Goal: Use online tool/utility: Utilize a website feature to perform a specific function

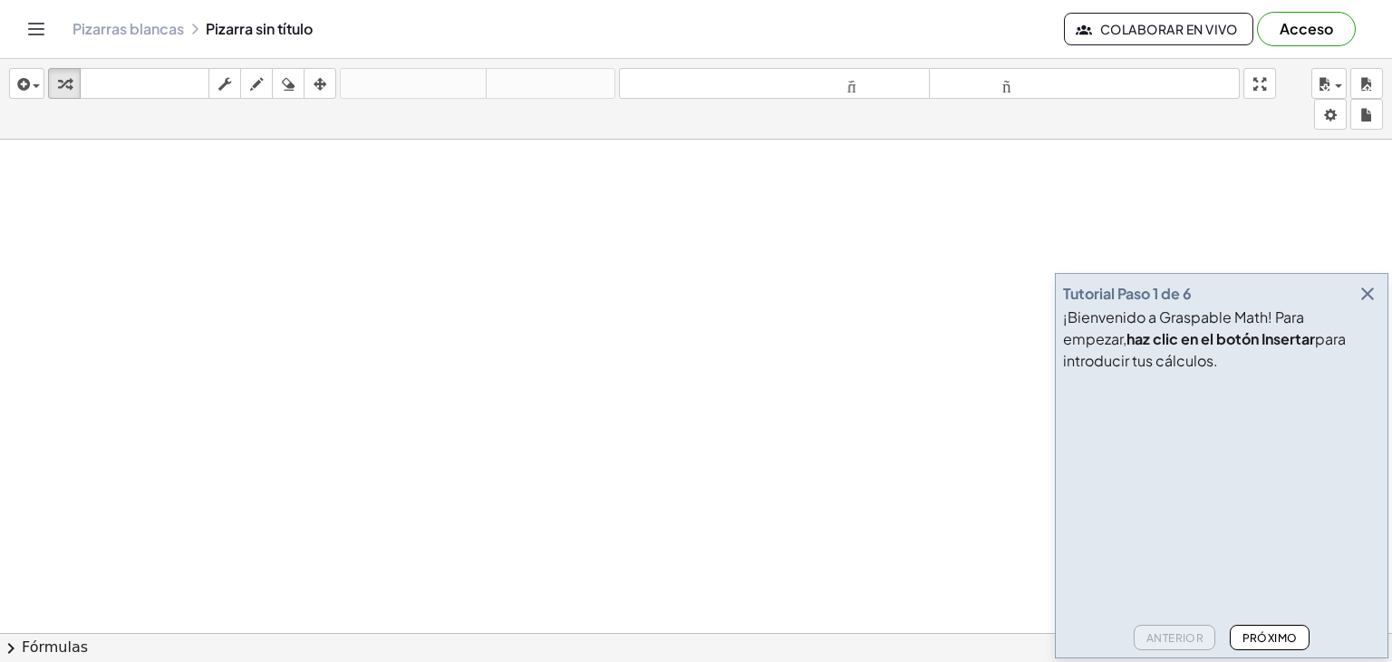
click at [1369, 289] on icon "button" at bounding box center [1368, 294] width 22 height 22
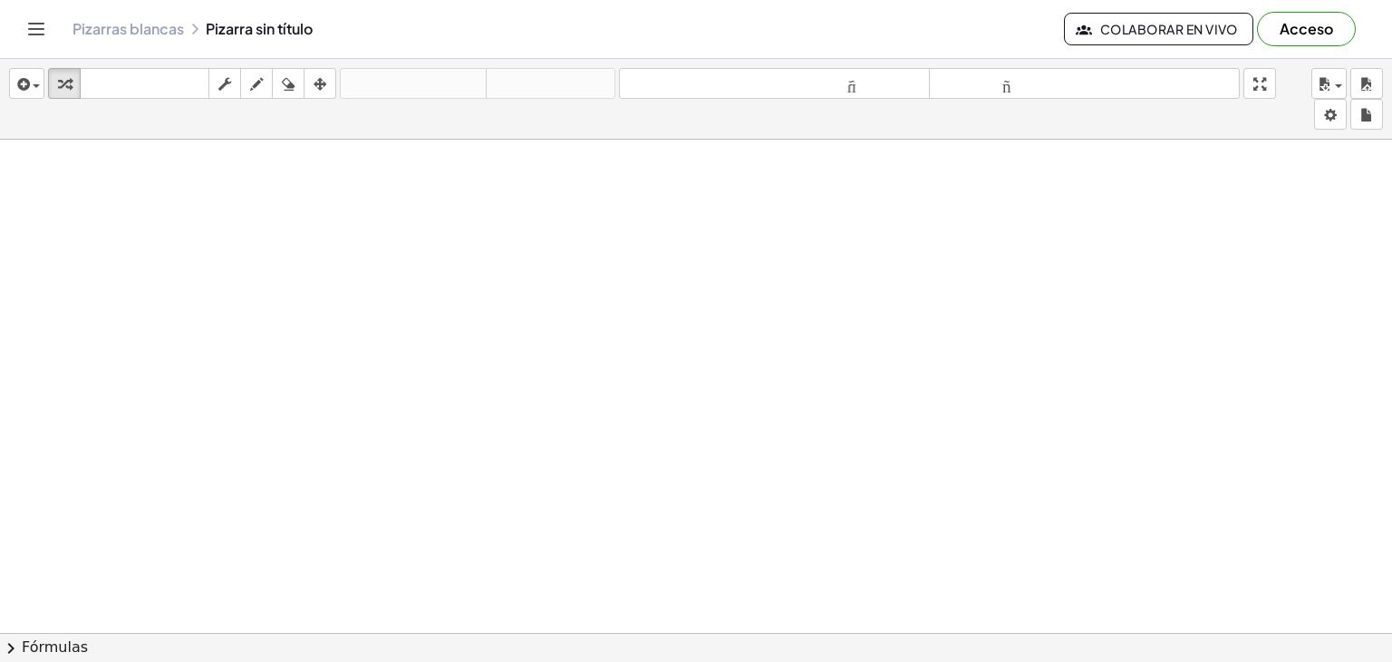
scroll to position [91, 0]
click at [508, 314] on div at bounding box center [696, 542] width 1392 height 986
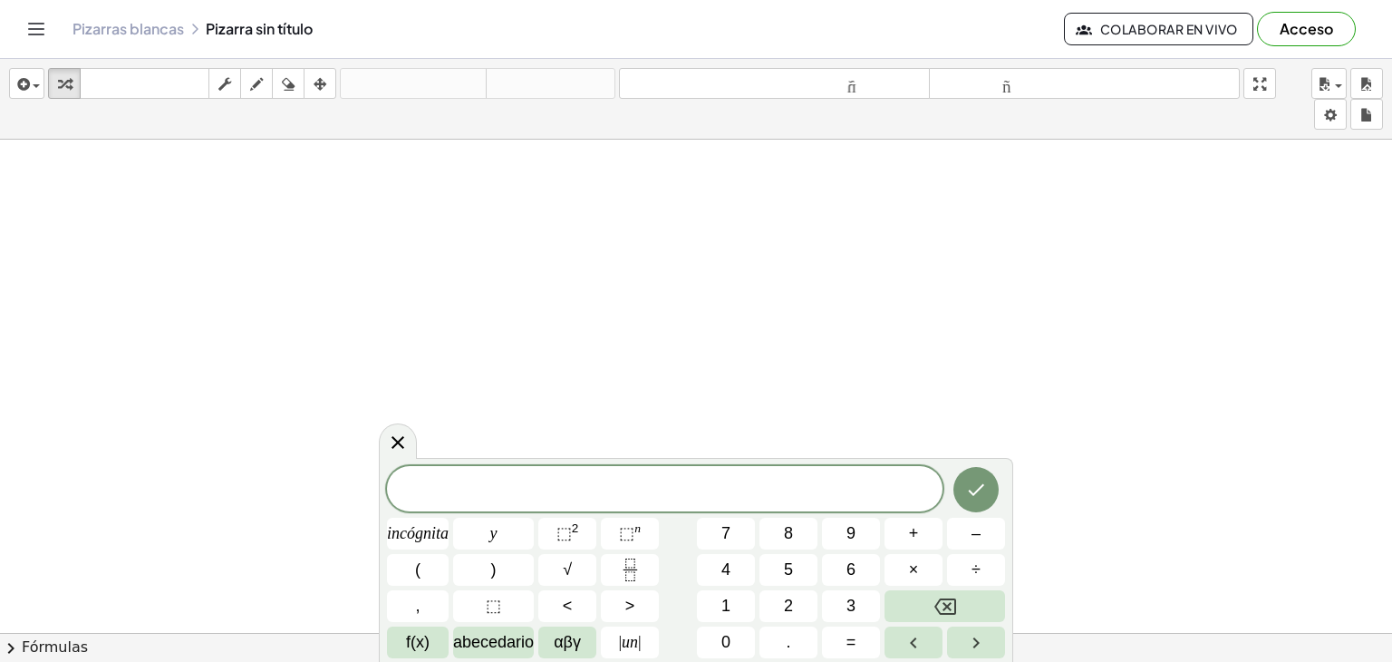
scroll to position [493, 0]
drag, startPoint x: 417, startPoint y: 221, endPoint x: 454, endPoint y: 241, distance: 42.2
click at [480, 237] on div at bounding box center [696, 387] width 1392 height 1481
click at [258, 91] on icon "button" at bounding box center [256, 84] width 13 height 22
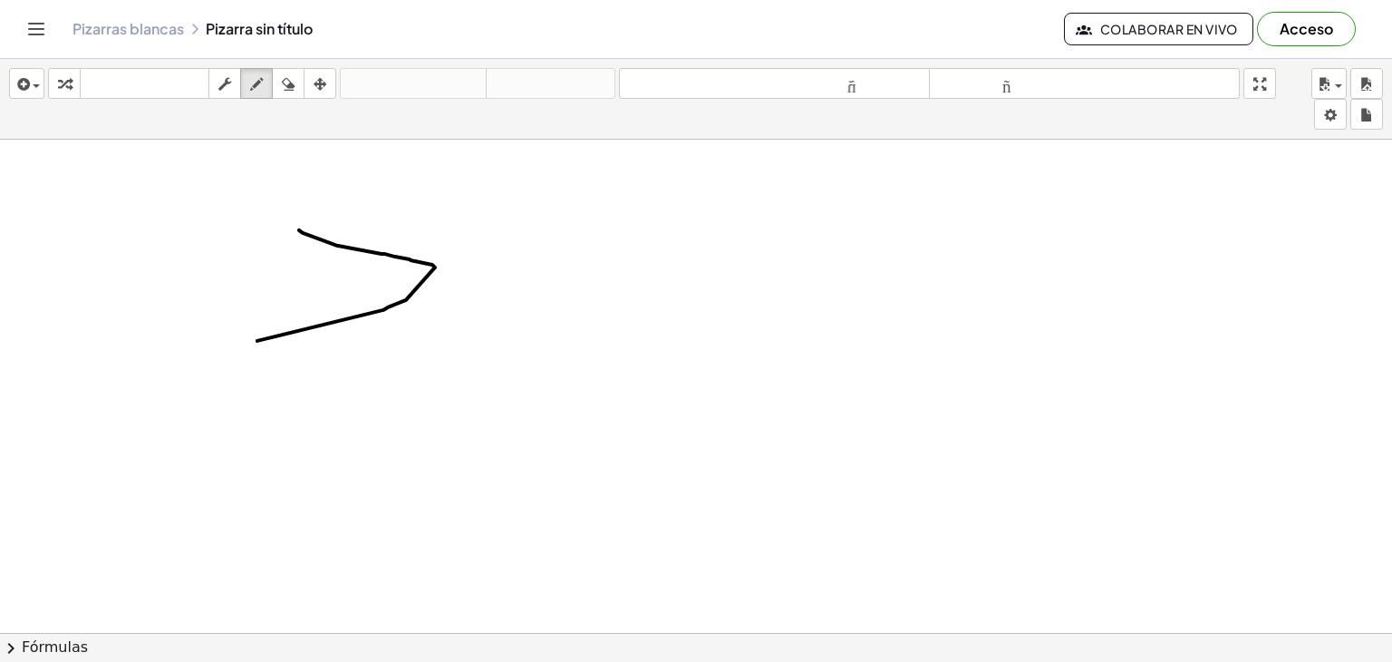
drag, startPoint x: 299, startPoint y: 228, endPoint x: 301, endPoint y: 345, distance: 116.9
click at [291, 350] on div at bounding box center [696, 387] width 1392 height 1481
drag, startPoint x: 475, startPoint y: 244, endPoint x: 473, endPoint y: 334, distance: 90.6
click at [473, 334] on div at bounding box center [696, 387] width 1392 height 1481
drag, startPoint x: 511, startPoint y: 254, endPoint x: 546, endPoint y: 328, distance: 82.3
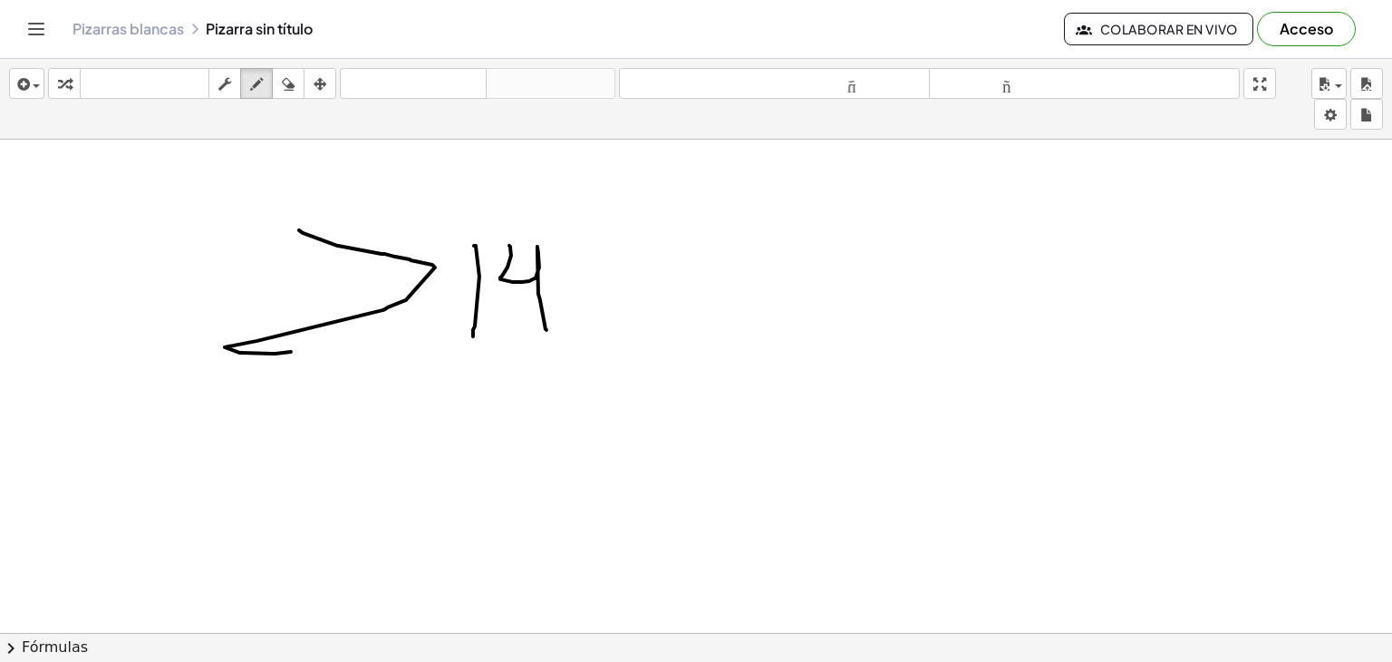
click at [546, 328] on div at bounding box center [696, 387] width 1392 height 1481
click at [228, 81] on icon "button" at bounding box center [224, 84] width 13 height 22
click at [903, 83] on font "tamaño_del_formato" at bounding box center [774, 83] width 302 height 17
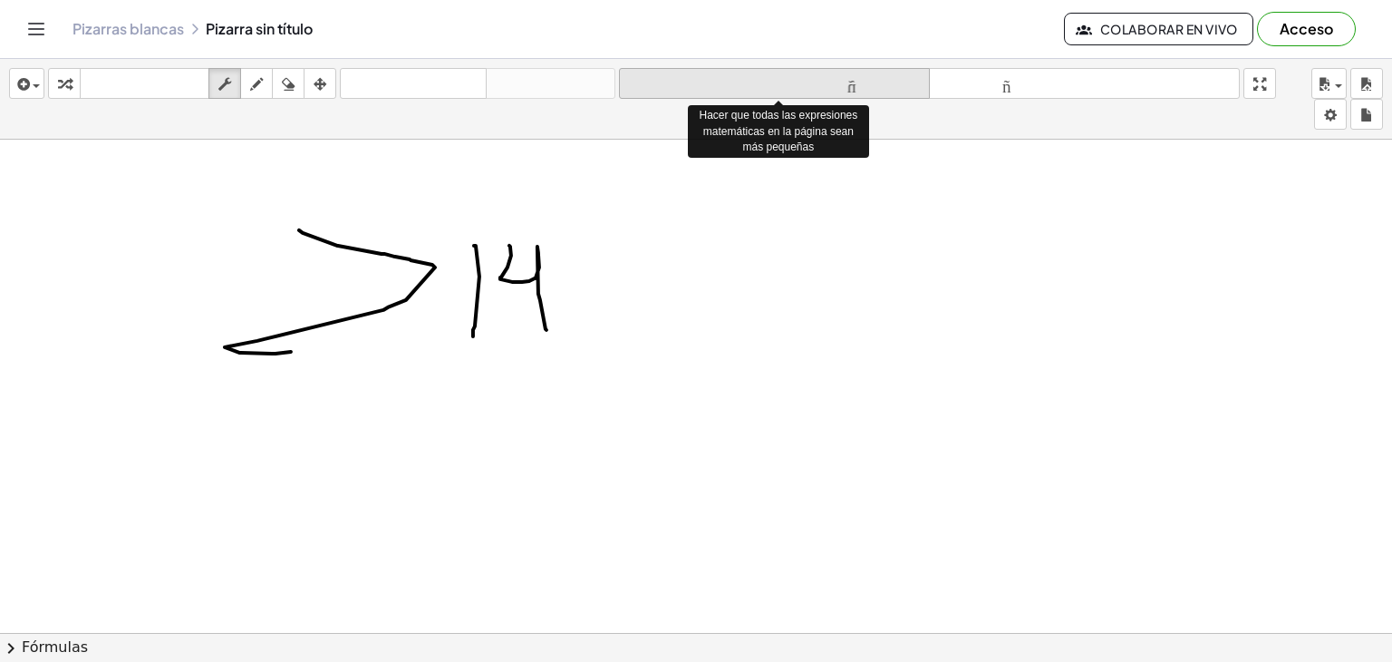
click at [903, 83] on font "tamaño_del_formato" at bounding box center [774, 83] width 302 height 17
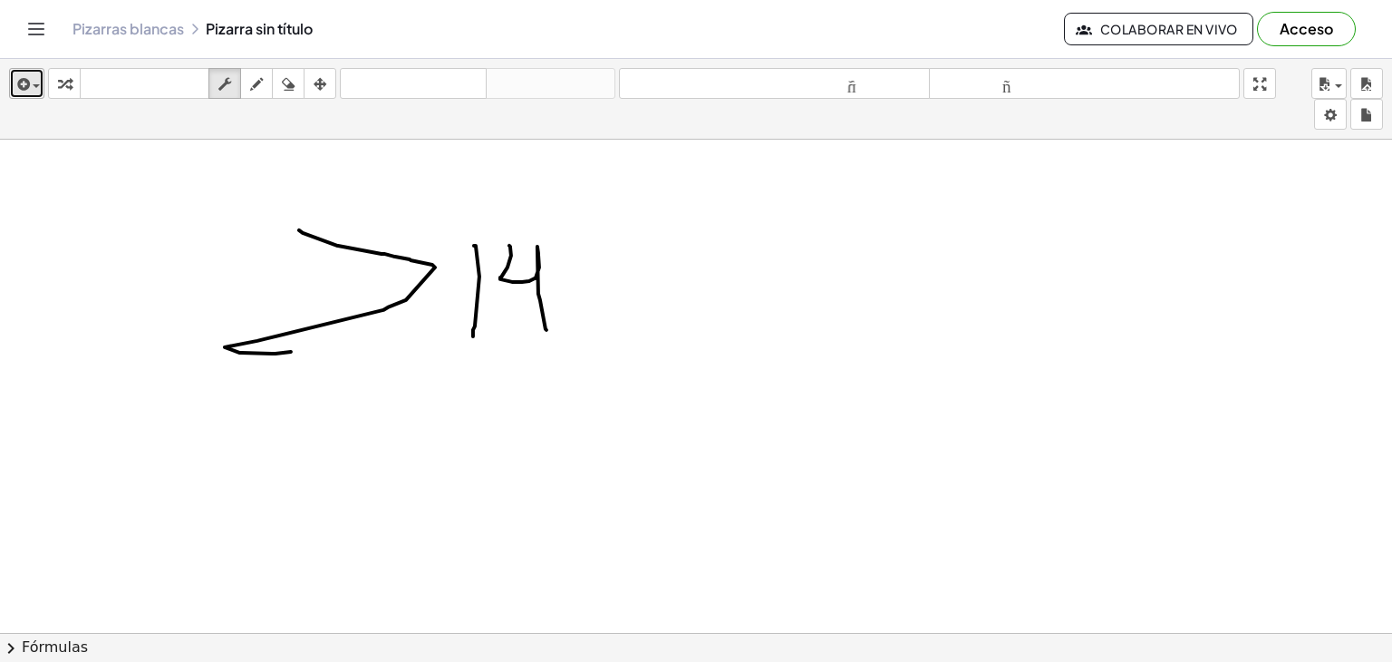
click at [24, 90] on icon "button" at bounding box center [22, 84] width 16 height 22
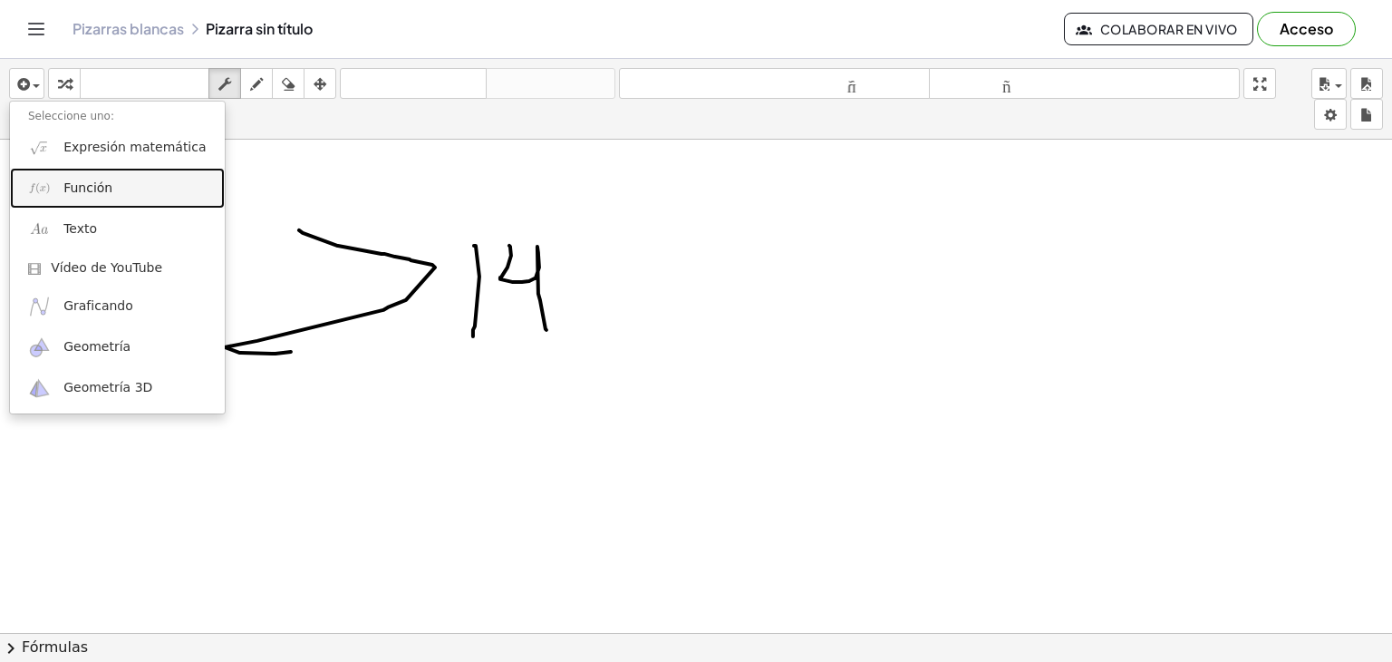
click at [59, 182] on link "Función" at bounding box center [117, 188] width 215 height 41
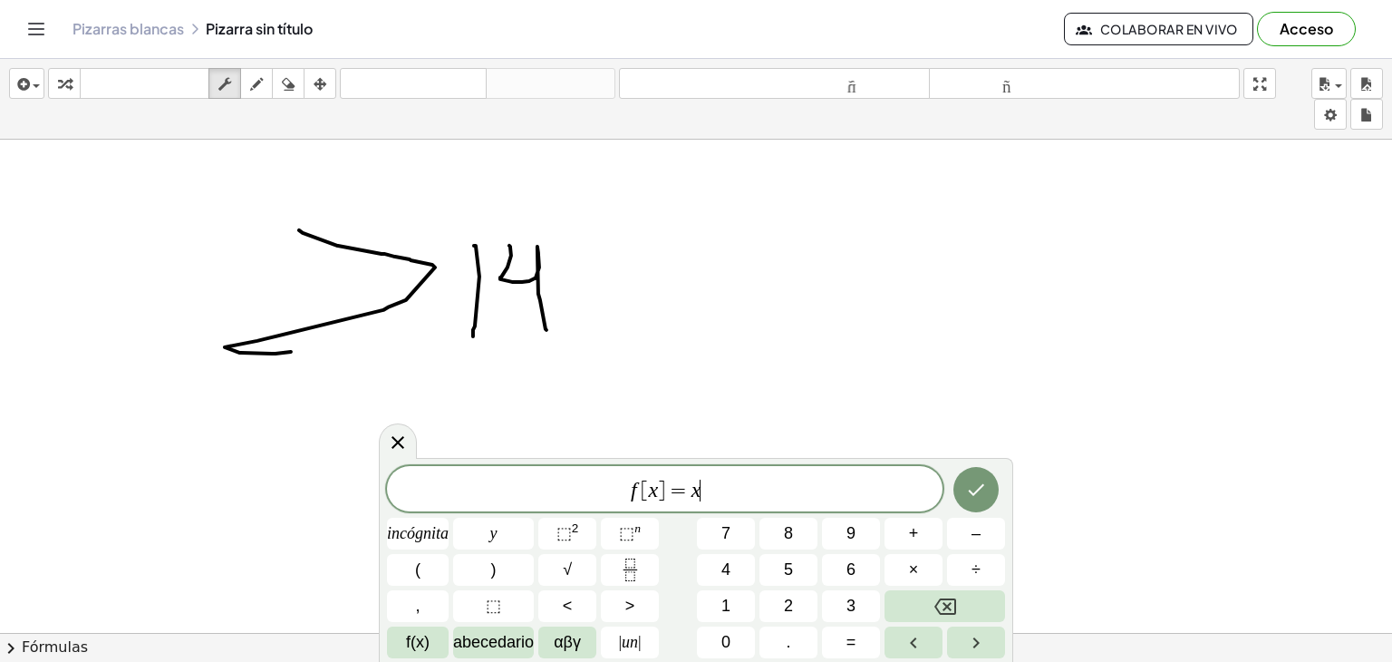
click at [747, 490] on span "f [ x ] = x ​" at bounding box center [665, 490] width 556 height 25
click at [656, 349] on div at bounding box center [696, 387] width 1392 height 1481
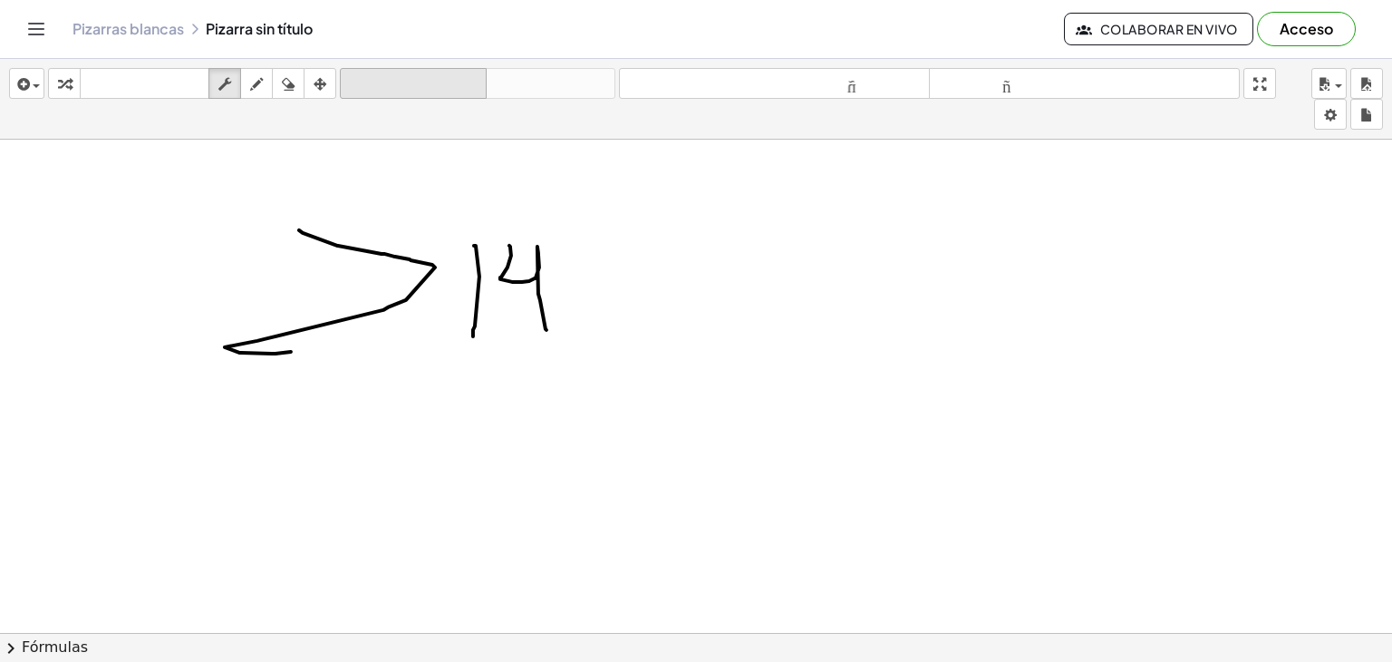
click at [404, 87] on font "deshacer" at bounding box center [413, 83] width 138 height 17
click at [403, 88] on font "deshacer" at bounding box center [413, 83] width 138 height 17
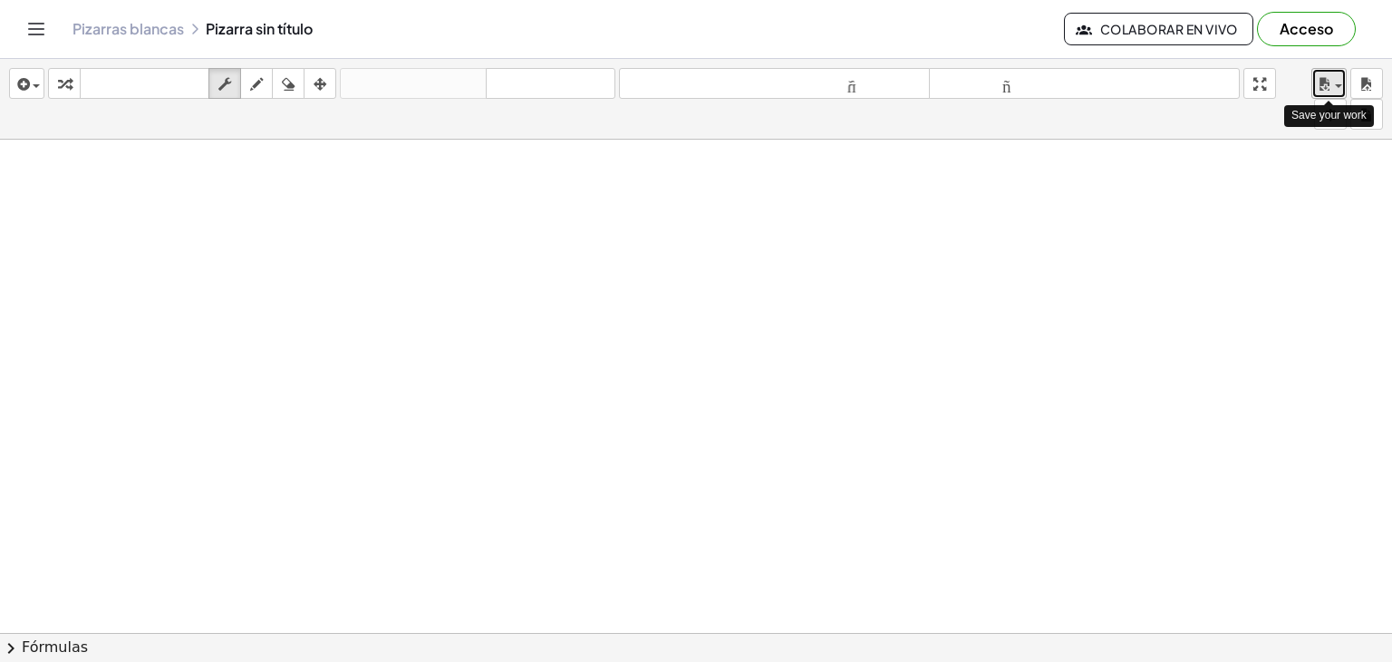
click at [1335, 85] on span "button" at bounding box center [1338, 86] width 7 height 4
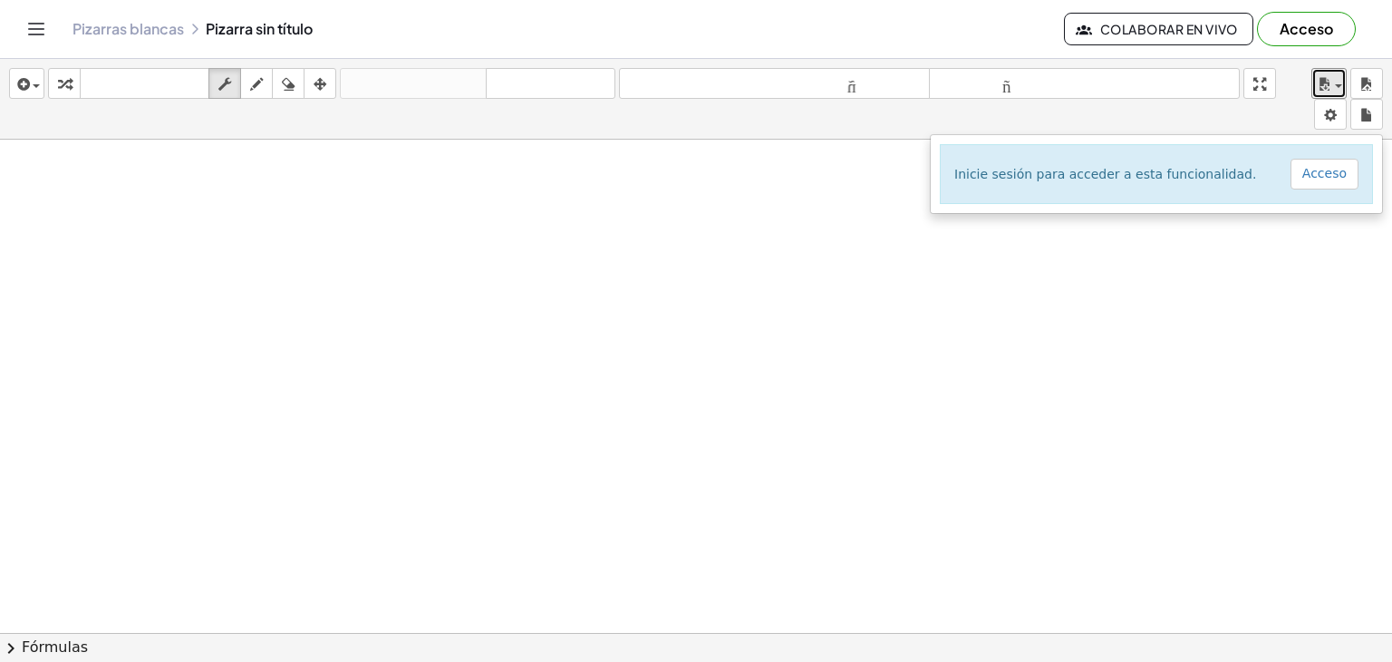
click at [1316, 258] on div at bounding box center [696, 387] width 1392 height 1481
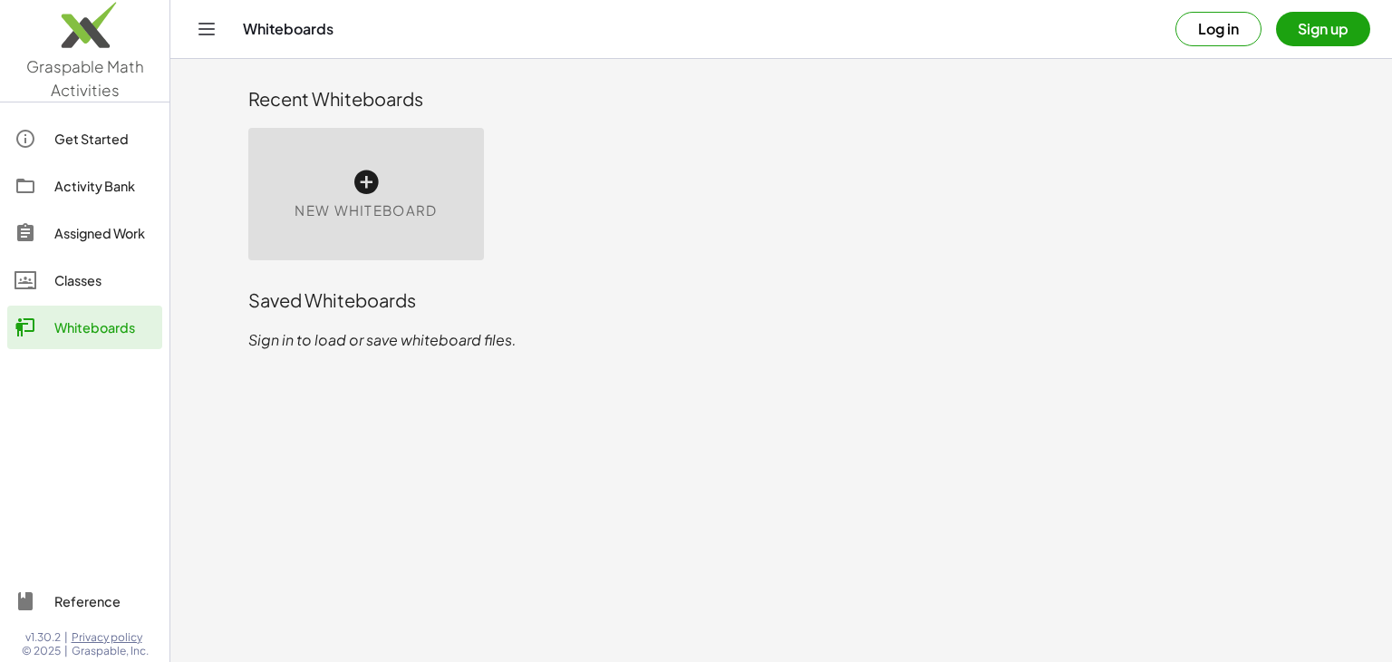
click at [325, 183] on div "New Whiteboard" at bounding box center [366, 194] width 236 height 132
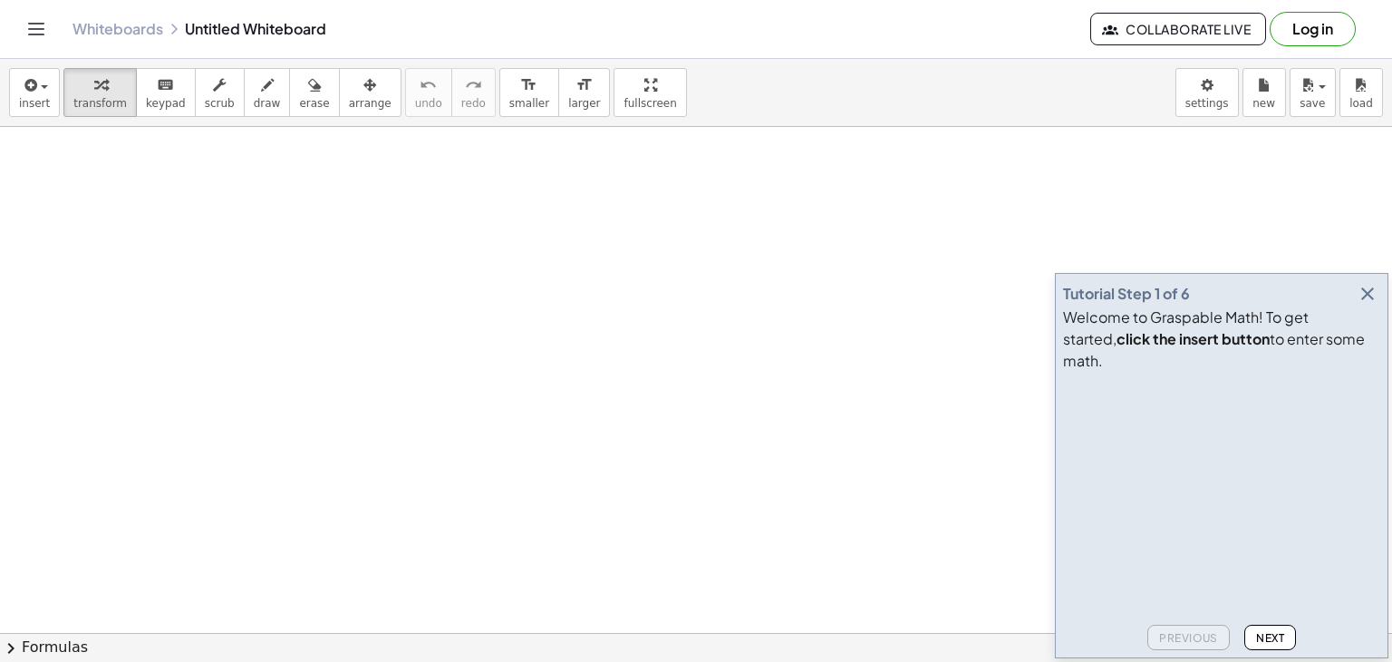
click at [1358, 304] on icon "button" at bounding box center [1368, 294] width 22 height 22
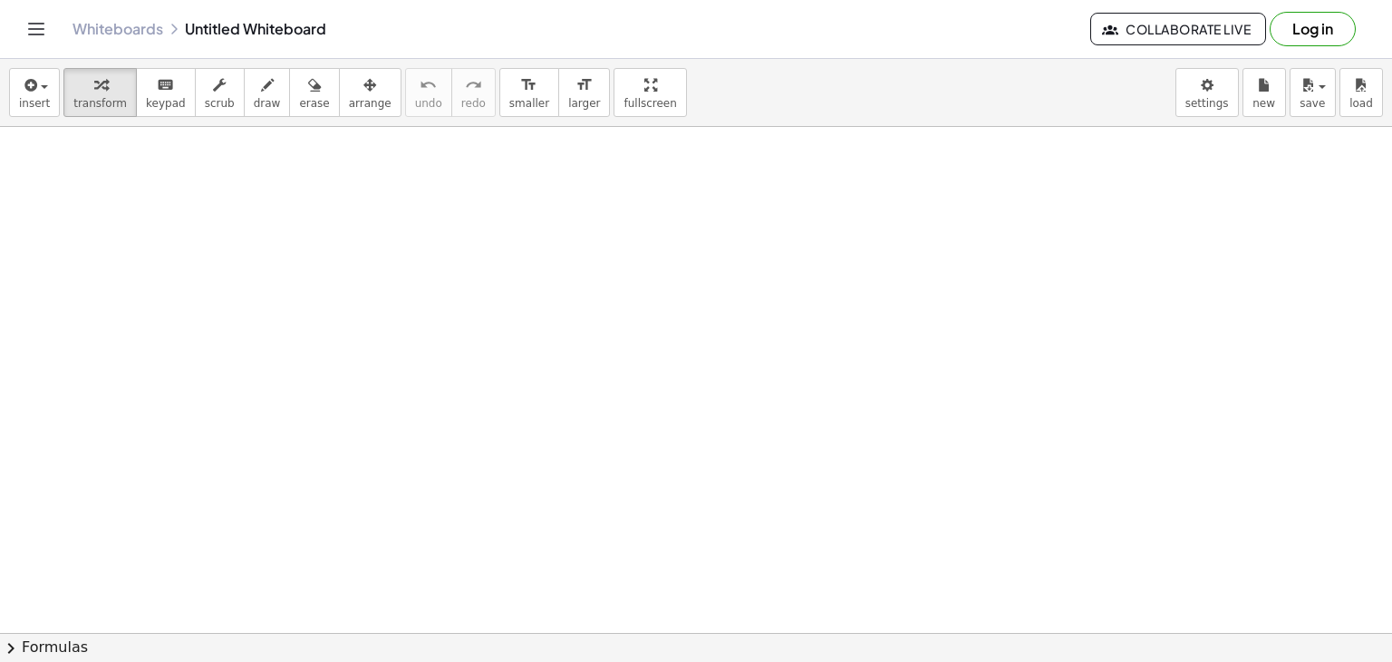
drag, startPoint x: 215, startPoint y: 198, endPoint x: 277, endPoint y: 226, distance: 68.2
click at [277, 226] on div at bounding box center [696, 633] width 1392 height 1012
click at [244, 100] on button "draw" at bounding box center [267, 92] width 47 height 49
drag, startPoint x: 203, startPoint y: 200, endPoint x: 218, endPoint y: 204, distance: 15.8
click at [218, 204] on div at bounding box center [696, 633] width 1392 height 1012
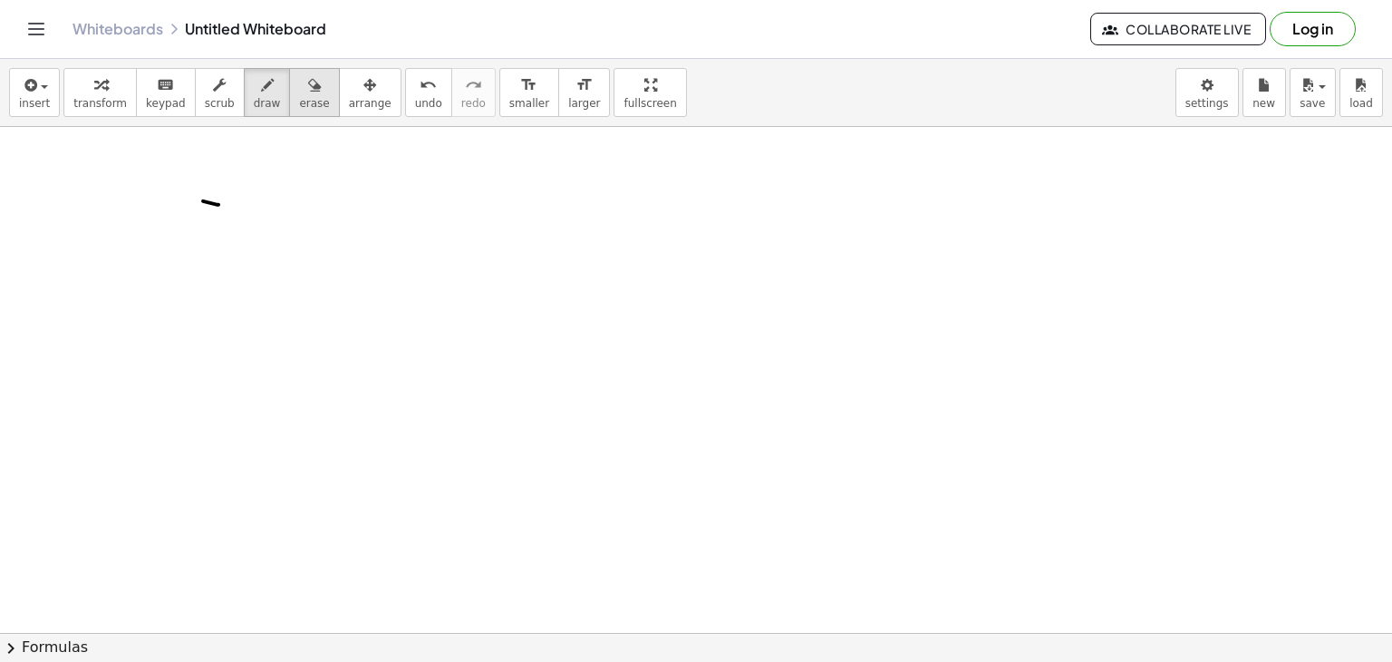
click at [299, 109] on span "erase" at bounding box center [314, 103] width 30 height 13
drag, startPoint x: 219, startPoint y: 222, endPoint x: 242, endPoint y: 195, distance: 35.4
click at [243, 197] on div at bounding box center [696, 633] width 1392 height 1012
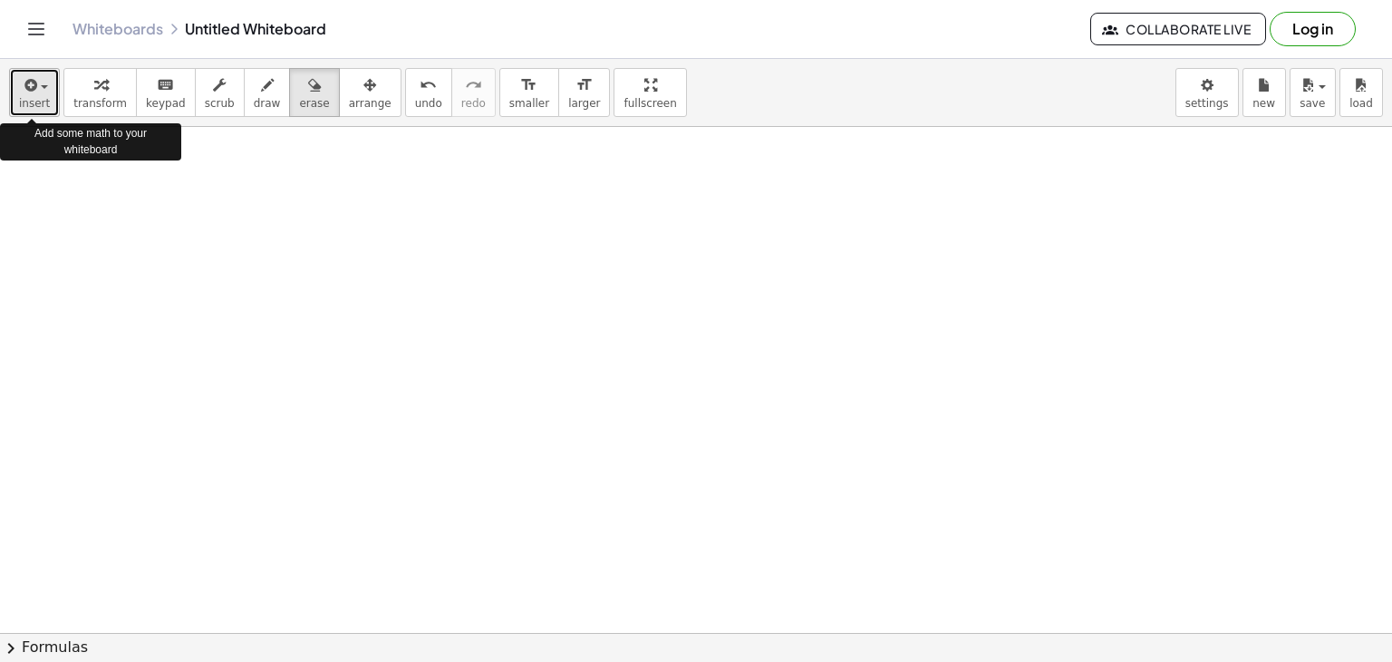
click at [41, 87] on span "button" at bounding box center [44, 87] width 7 height 4
